Goal: Information Seeking & Learning: Understand process/instructions

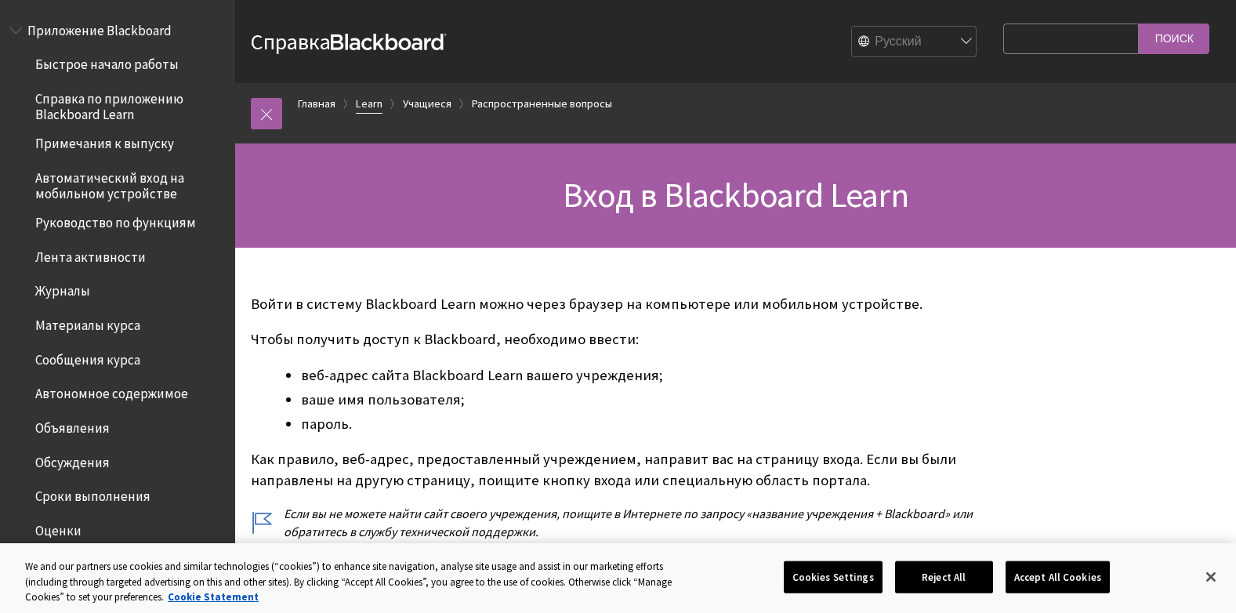
click at [364, 103] on link "Learn" at bounding box center [369, 104] width 27 height 20
click at [92, 177] on span "Автоматический вход на мобильном устройстве" at bounding box center [129, 183] width 189 height 37
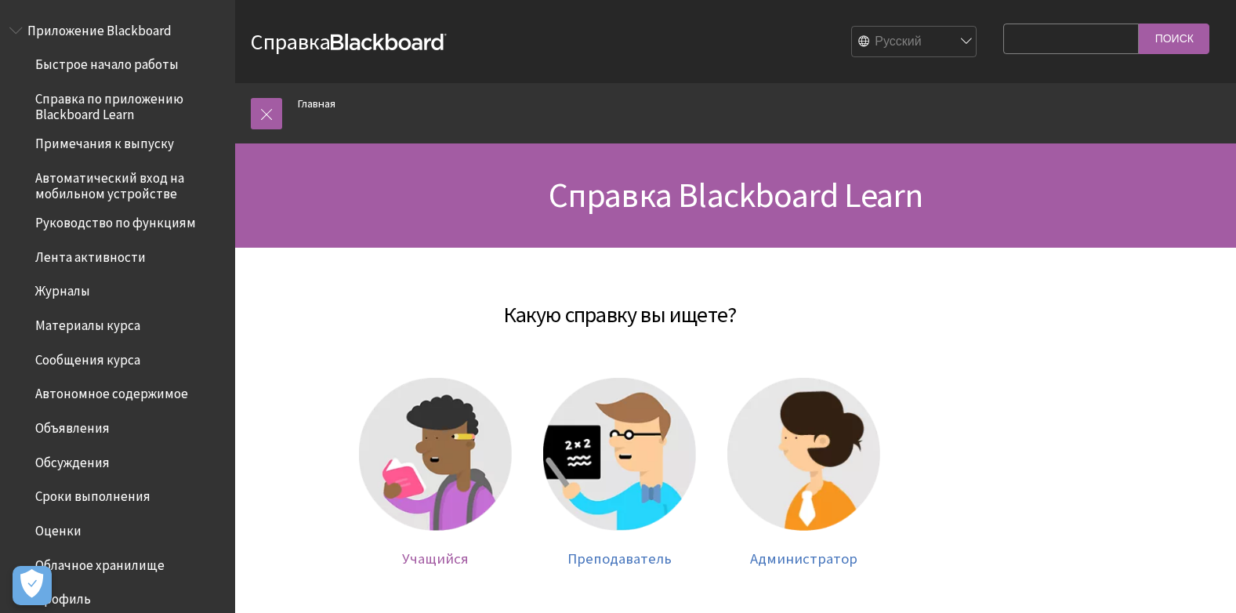
click at [445, 489] on img at bounding box center [435, 454] width 153 height 153
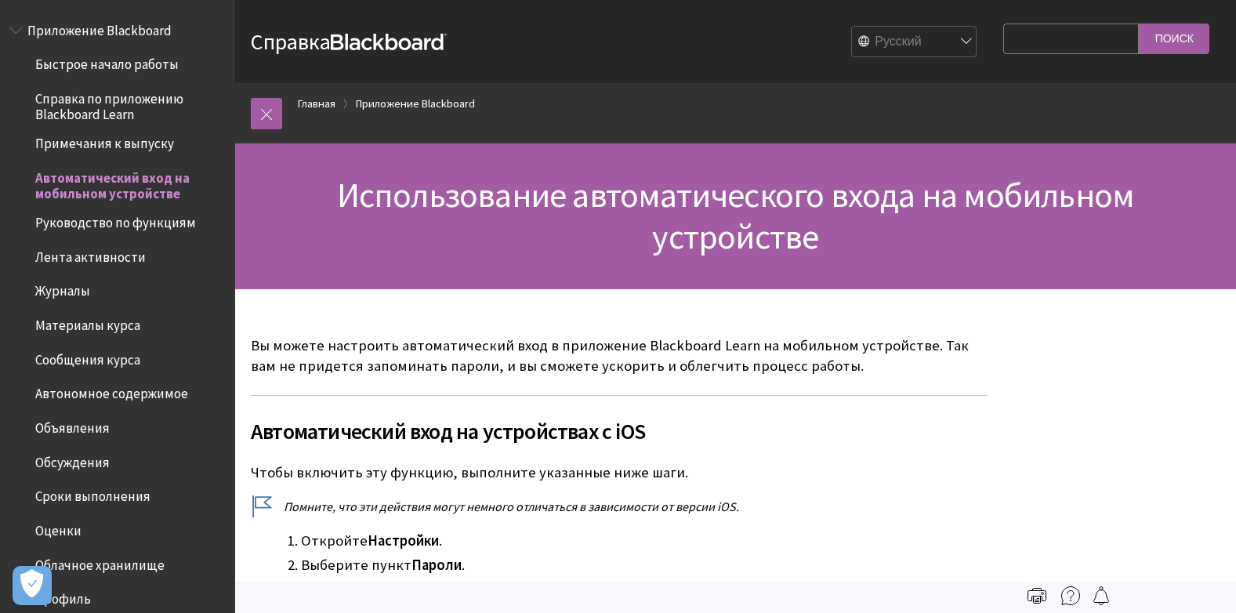
scroll to position [141, 0]
